Goal: Task Accomplishment & Management: Use online tool/utility

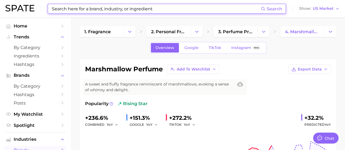
click at [121, 9] on input at bounding box center [156, 8] width 210 height 9
click at [333, 32] on icon "Change Category" at bounding box center [331, 32] width 6 height 6
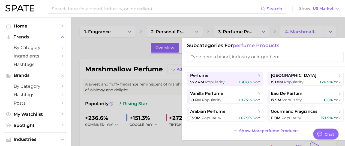
click at [278, 54] on input "search" at bounding box center [265, 57] width 157 height 10
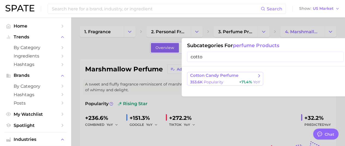
type input "cotto"
click at [243, 73] on span "cotton candy perfume" at bounding box center [223, 75] width 66 height 5
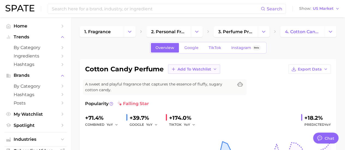
click at [194, 70] on span "Add to Watchlist" at bounding box center [195, 69] width 34 height 5
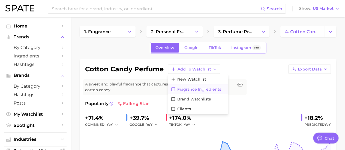
click at [195, 92] on button "Fragrance Ingredients" at bounding box center [198, 90] width 60 height 10
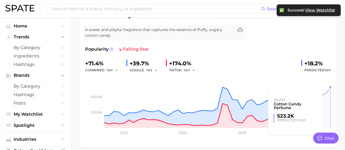
scroll to position [82, 0]
